Goal: Task Accomplishment & Management: Use online tool/utility

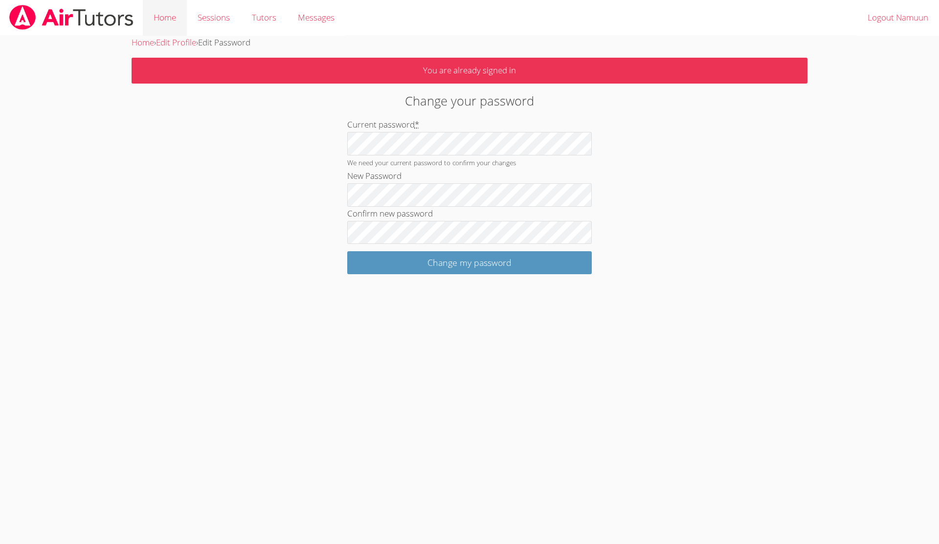
click at [168, 11] on link "Home" at bounding box center [165, 18] width 44 height 36
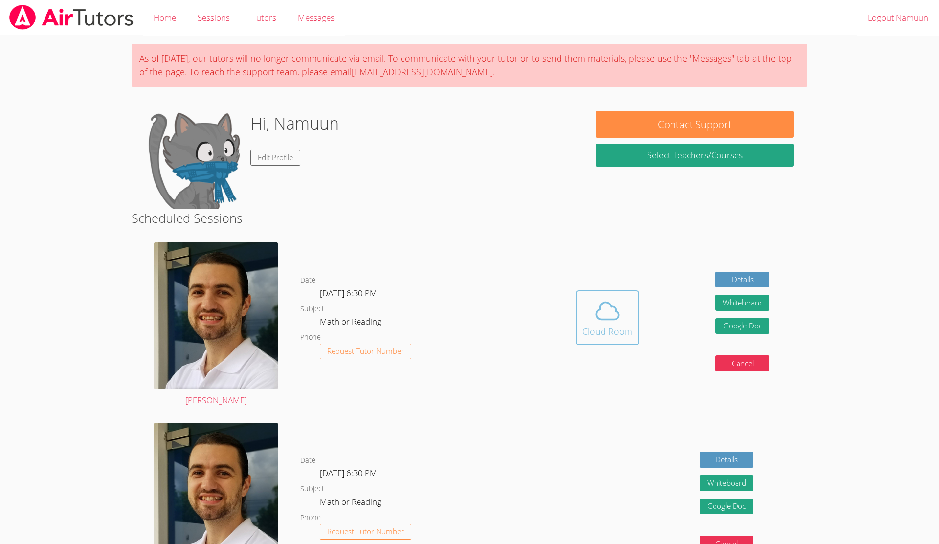
click at [614, 321] on icon at bounding box center [607, 310] width 27 height 27
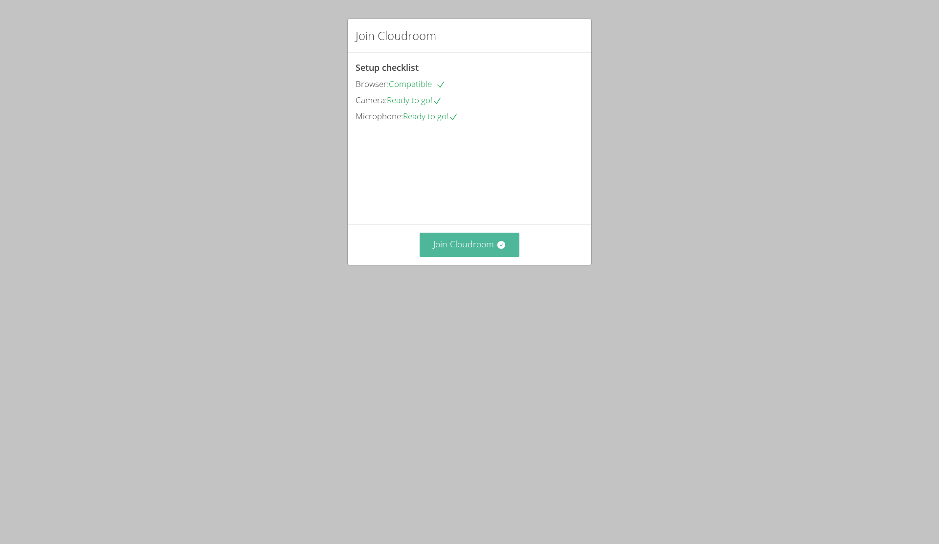
click at [502, 249] on icon at bounding box center [501, 245] width 8 height 8
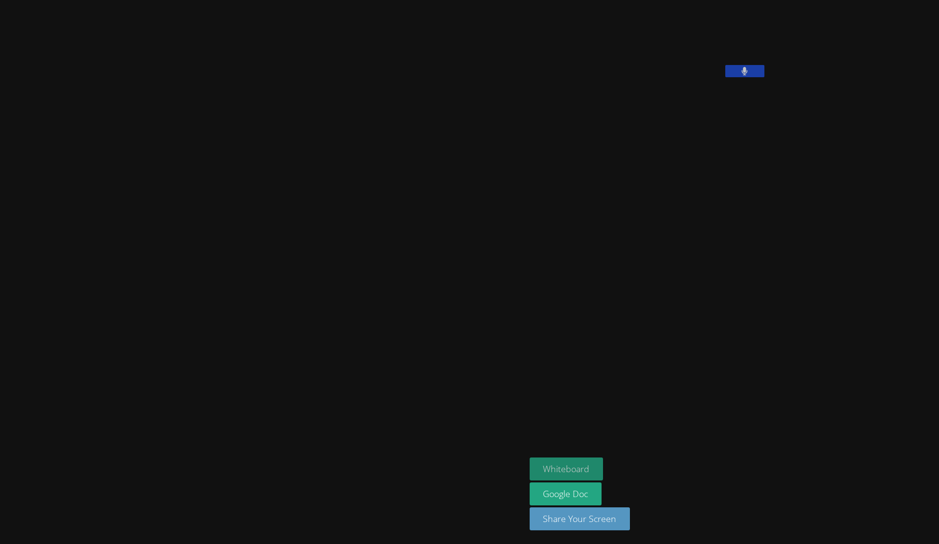
click at [530, 459] on button "Whiteboard" at bounding box center [567, 469] width 74 height 23
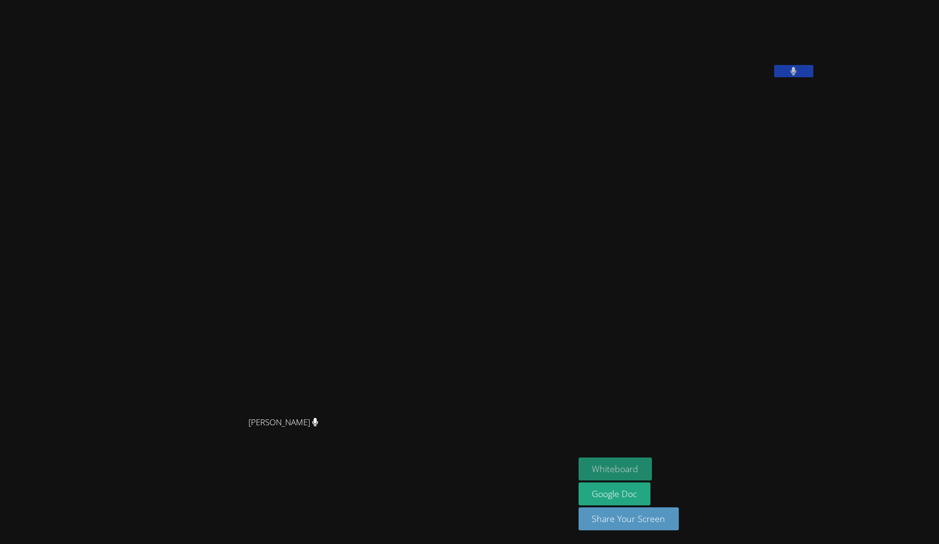
click at [652, 467] on button "Whiteboard" at bounding box center [616, 469] width 74 height 23
click at [819, 196] on aside "Namuun Munkhbat Whiteboard Google Doc Share Your Screen" at bounding box center [697, 272] width 245 height 544
click at [676, 178] on aside "Namuun Munkhbat Whiteboard Google Doc Share Your Screen" at bounding box center [697, 272] width 245 height 544
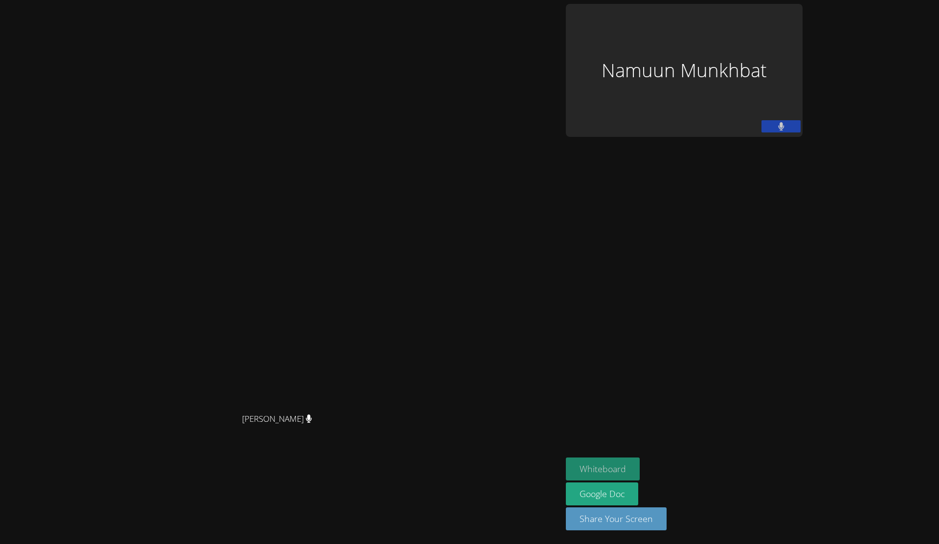
click at [640, 473] on button "Whiteboard" at bounding box center [603, 469] width 74 height 23
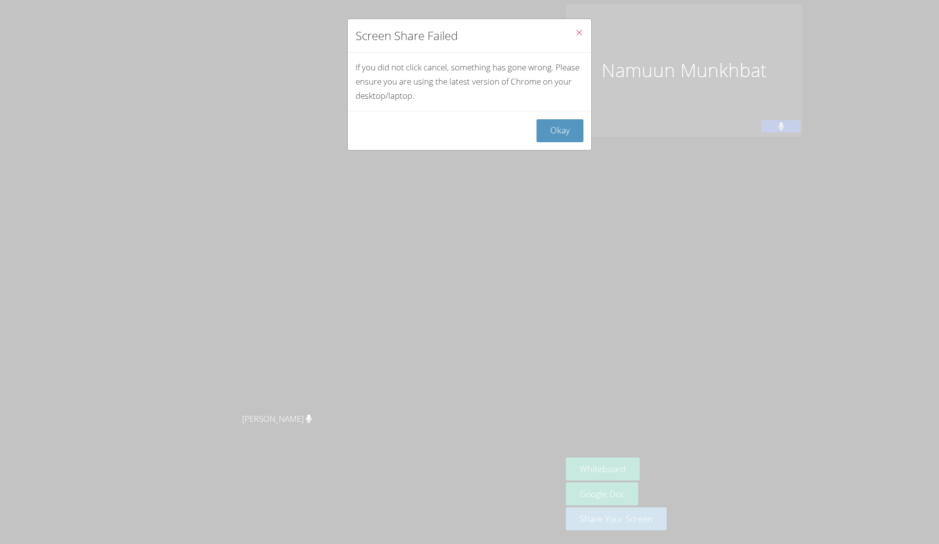
click at [577, 33] on icon "Close" at bounding box center [579, 32] width 8 height 8
click at [571, 130] on button "Okay" at bounding box center [559, 130] width 47 height 23
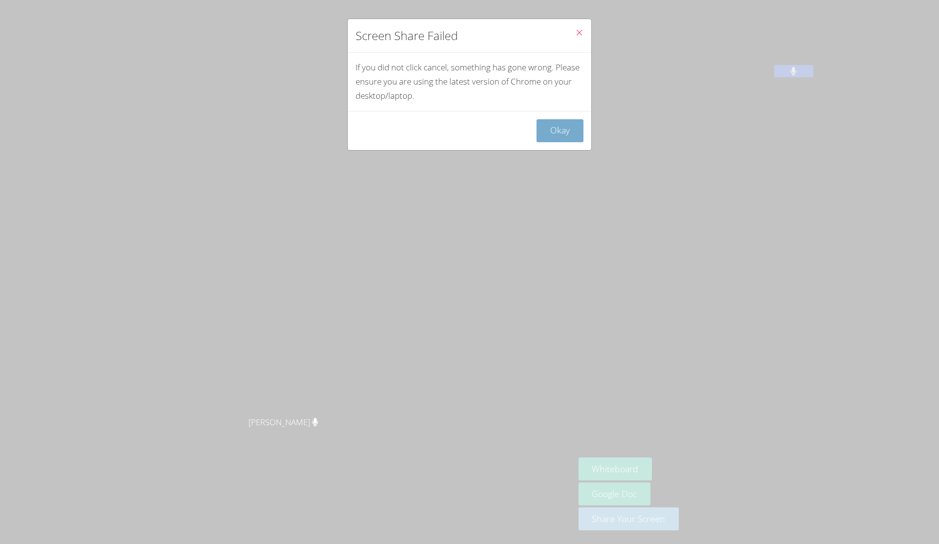
click at [559, 139] on button "Okay" at bounding box center [559, 130] width 47 height 23
click at [556, 137] on button "Okay" at bounding box center [559, 130] width 47 height 23
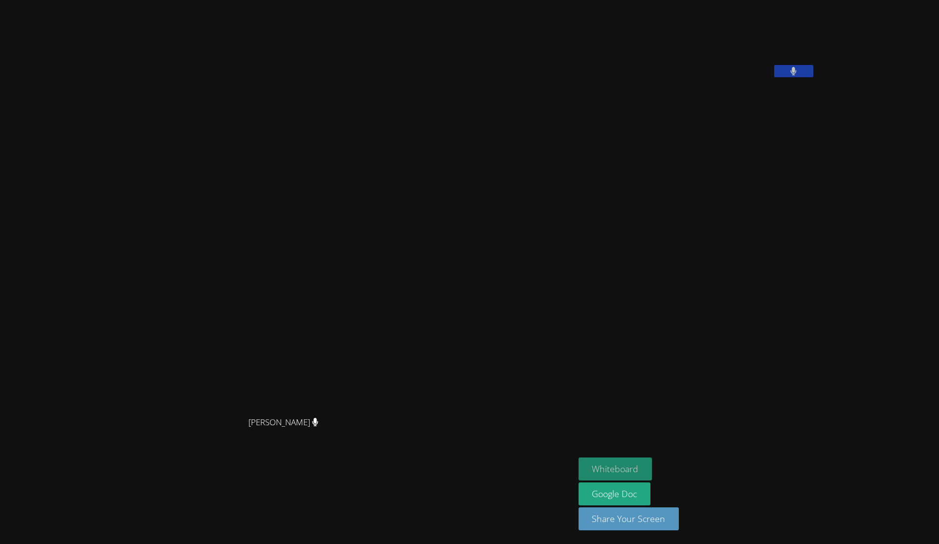
click at [652, 469] on button "Whiteboard" at bounding box center [616, 469] width 74 height 23
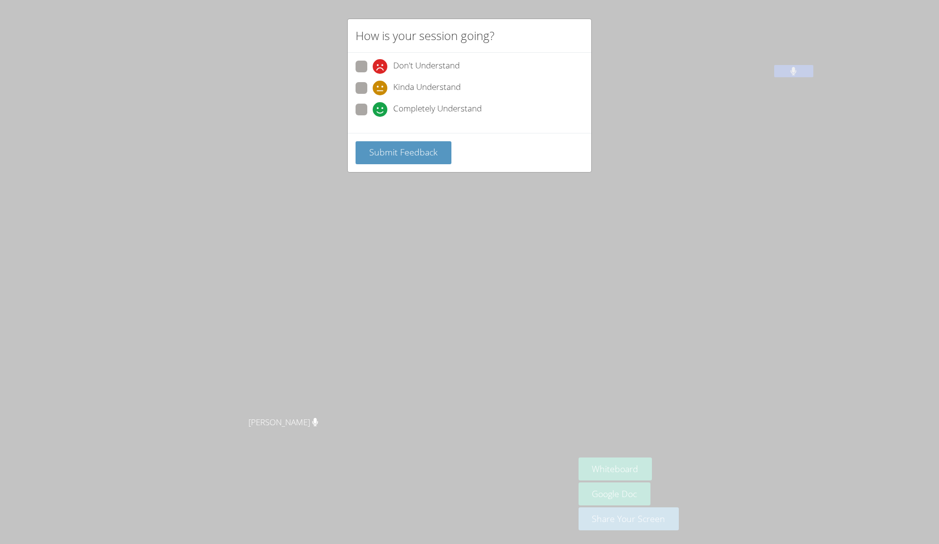
click at [387, 115] on div "Completely Understand" at bounding box center [427, 109] width 109 height 15
click at [381, 112] on input "Completely Understand" at bounding box center [377, 108] width 8 height 8
radio input "true"
click at [401, 154] on span "Submit Feedback" at bounding box center [403, 152] width 68 height 12
